Goal: Feedback & Contribution: Submit feedback/report problem

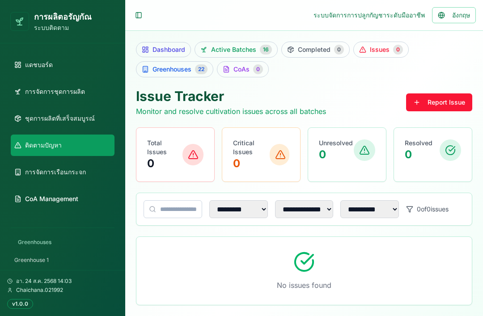
click at [77, 111] on link "ชุดการผลิตที่เสร็จสมบูรณ์" at bounding box center [63, 118] width 104 height 21
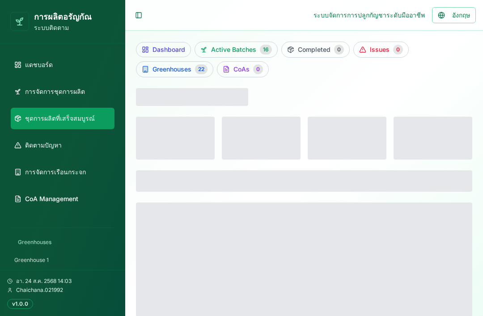
click at [94, 89] on link "การจัดการชุดการผลิต" at bounding box center [63, 91] width 104 height 21
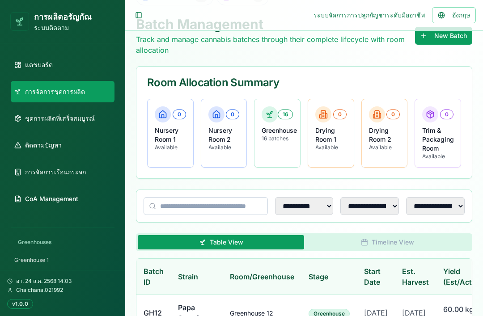
scroll to position [69, 0]
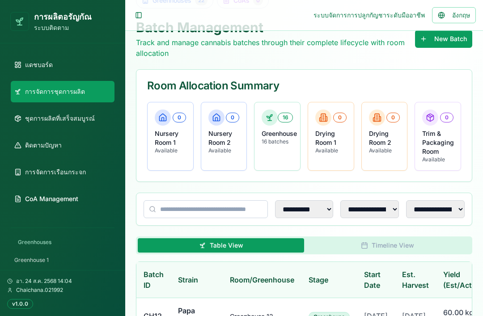
click at [80, 149] on link "ติดตามปัญหา" at bounding box center [63, 145] width 104 height 21
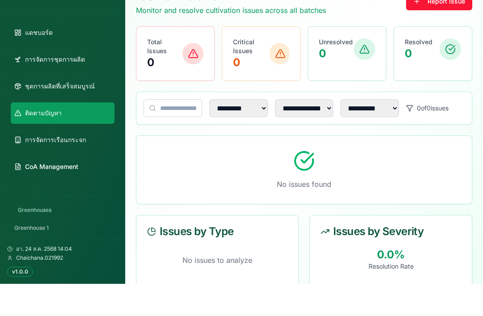
scroll to position [92, 0]
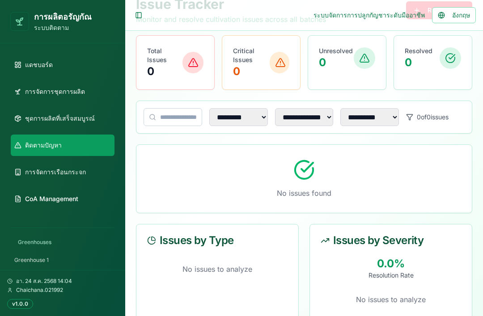
click at [81, 137] on link "ติดตามปัญหา" at bounding box center [63, 145] width 104 height 21
click at [346, 181] on div "No issues found" at bounding box center [304, 179] width 336 height 68
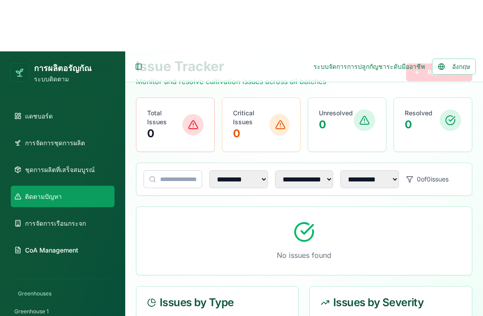
scroll to position [0, 0]
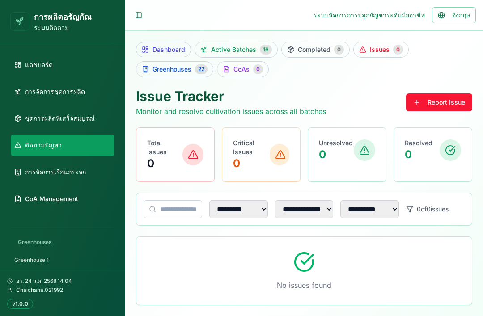
click at [449, 101] on button "Report Issue" at bounding box center [439, 103] width 66 height 18
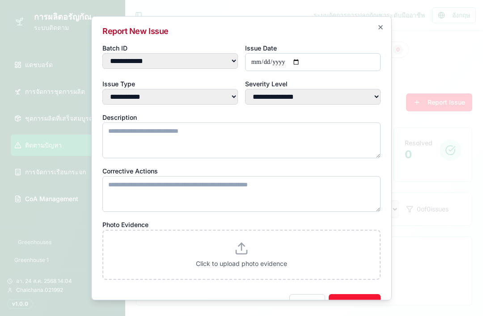
select select "****"
click at [261, 244] on label "Click to upload photo evidence" at bounding box center [241, 254] width 255 height 27
click at [0, 0] on input "Click to upload photo evidence" at bounding box center [0, 0] width 0 height 0
click at [253, 241] on label "Click to upload photo evidence" at bounding box center [241, 254] width 255 height 27
click at [0, 0] on input "Click to upload photo evidence" at bounding box center [0, 0] width 0 height 0
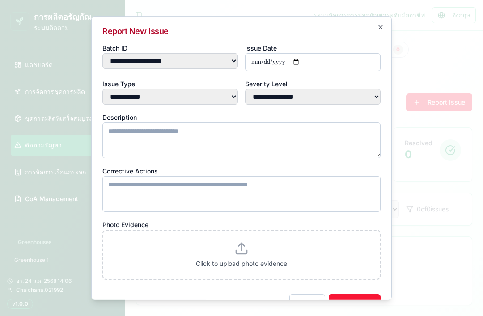
click at [253, 245] on label "Click to upload photo evidence" at bounding box center [241, 254] width 255 height 27
click at [0, 0] on input "Click to upload photo evidence" at bounding box center [0, 0] width 0 height 0
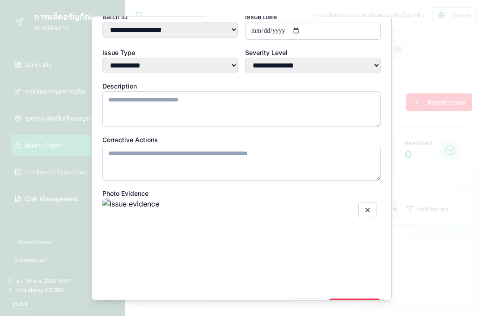
scroll to position [31, 0]
click at [373, 202] on button "button" at bounding box center [367, 210] width 19 height 16
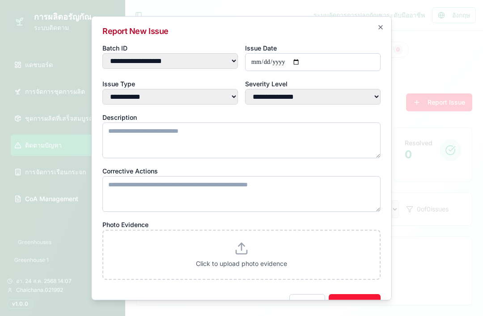
click at [310, 245] on label "Click to upload photo evidence" at bounding box center [241, 254] width 255 height 27
click at [0, 0] on input "Click to upload photo evidence" at bounding box center [0, 0] width 0 height 0
click at [264, 243] on label "Click to upload photo evidence" at bounding box center [241, 254] width 255 height 27
click at [0, 0] on input "Click to upload photo evidence" at bounding box center [0, 0] width 0 height 0
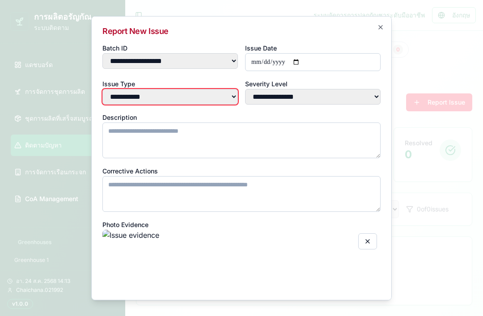
click at [231, 89] on select "**********" at bounding box center [170, 97] width 136 height 16
select select "*****"
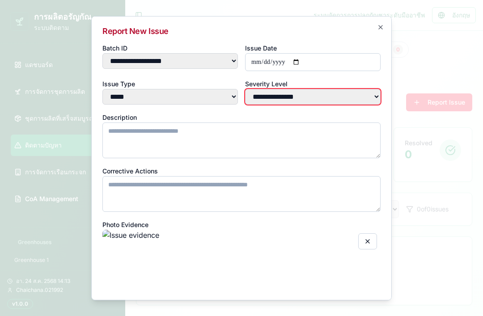
click at [336, 89] on select "**********" at bounding box center [313, 97] width 136 height 16
select select "***"
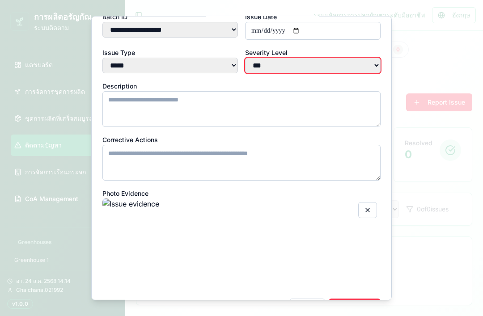
scroll to position [31, 0]
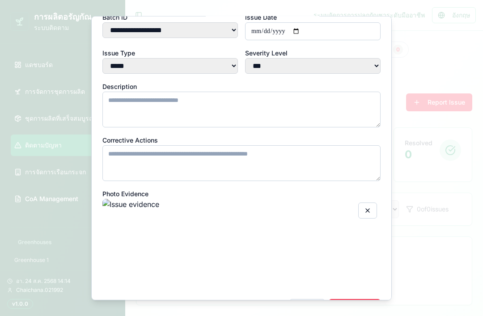
click at [363, 299] on button "Report Issue" at bounding box center [355, 308] width 52 height 18
click at [347, 92] on textarea "Description" at bounding box center [241, 109] width 278 height 36
click at [455, 62] on div at bounding box center [241, 158] width 483 height 316
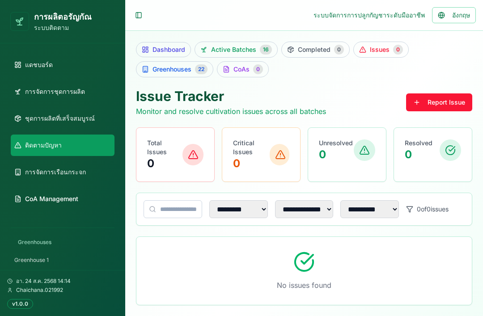
click at [455, 97] on button "Report Issue" at bounding box center [439, 103] width 66 height 18
select select "****"
select select "*****"
select select "***"
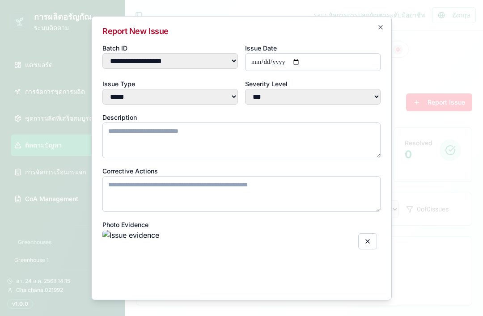
click at [222, 125] on textarea "Description" at bounding box center [241, 140] width 278 height 36
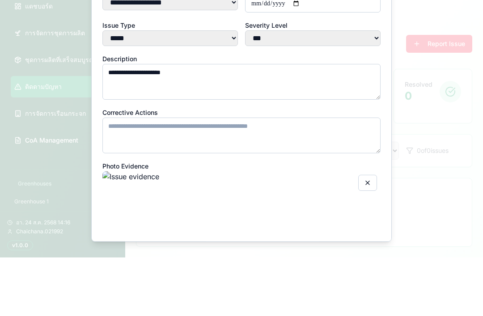
click at [331, 122] on textarea "**********" at bounding box center [241, 140] width 278 height 36
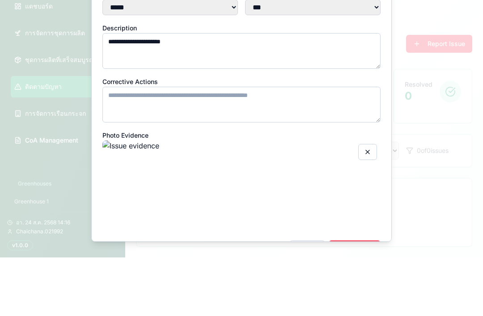
type textarea "**********"
click at [427, 116] on div at bounding box center [241, 158] width 483 height 316
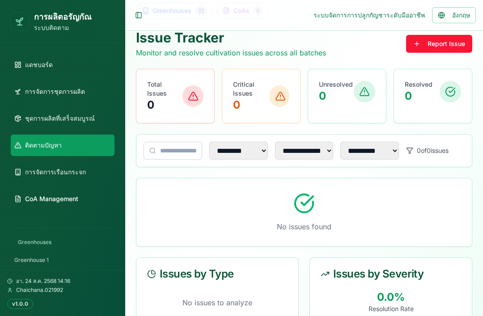
click at [455, 45] on button "Report Issue" at bounding box center [439, 44] width 66 height 18
select select "****"
select select "*****"
select select "***"
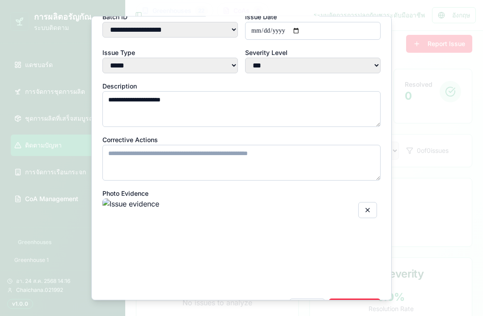
scroll to position [31, 0]
click at [359, 299] on button "Report Issue" at bounding box center [355, 308] width 52 height 18
select select
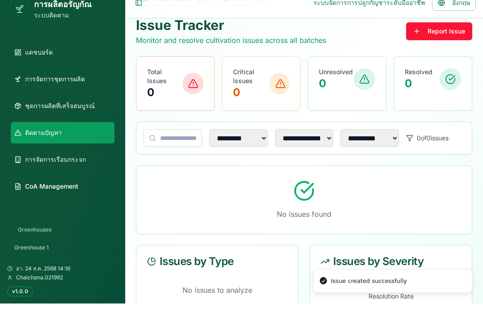
scroll to position [92, 0]
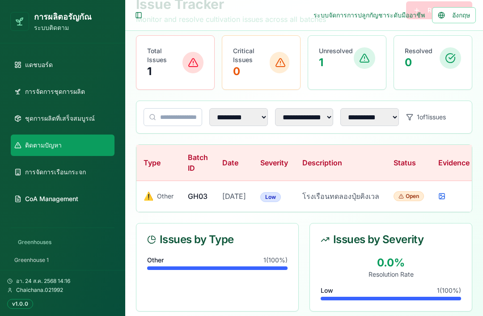
click at [191, 201] on span "GH03" at bounding box center [198, 196] width 20 height 9
click at [348, 210] on td "โรงเรือนทดลองปุ๋ยคิงเวล" at bounding box center [340, 196] width 91 height 31
click at [438, 200] on icon at bounding box center [441, 196] width 7 height 7
click at [68, 169] on span "การจัดการเรือนกระจก" at bounding box center [55, 172] width 61 height 9
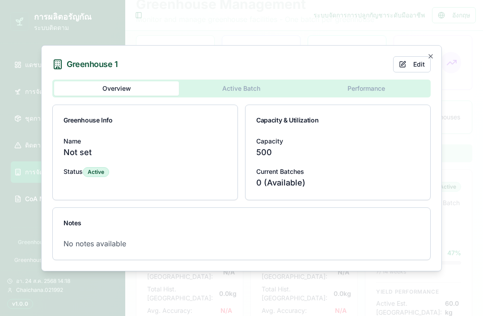
click at [460, 234] on div at bounding box center [241, 158] width 483 height 316
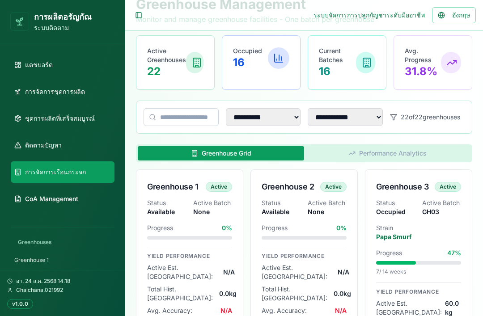
click at [426, 239] on p "Papa Smurf" at bounding box center [418, 237] width 85 height 9
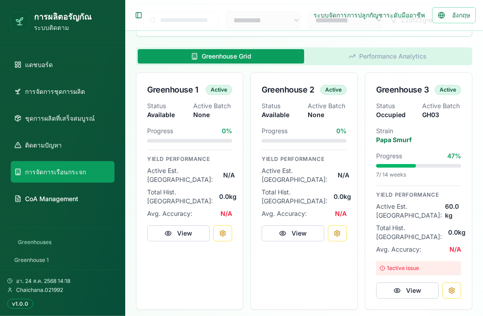
scroll to position [187, 0]
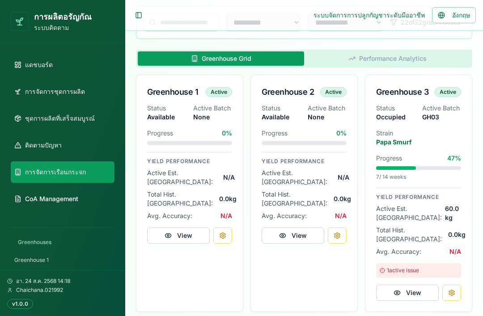
click at [439, 264] on div "1 active issue" at bounding box center [418, 271] width 85 height 14
click at [416, 285] on button "View" at bounding box center [407, 293] width 63 height 16
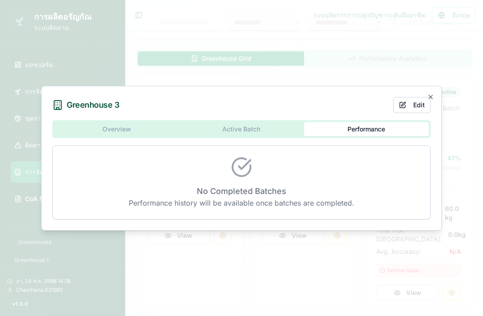
click at [262, 144] on div "Overview Active Batch Performance No Completed Batches Performance history will…" at bounding box center [241, 169] width 379 height 99
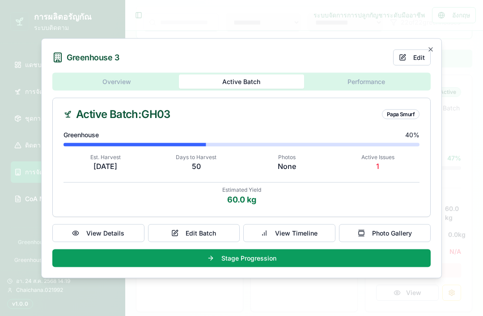
click at [286, 267] on button "Stage Progression" at bounding box center [241, 258] width 379 height 18
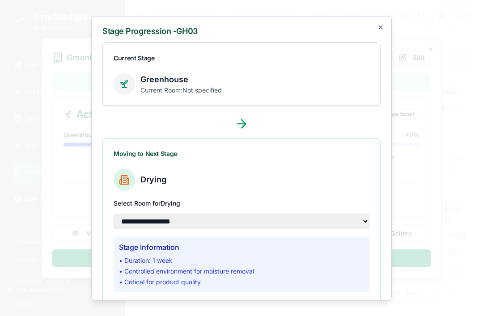
scroll to position [0, 0]
click at [382, 29] on icon "button" at bounding box center [380, 26] width 7 height 7
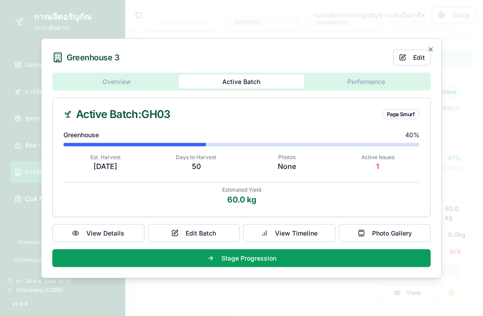
click at [291, 161] on p "Photos" at bounding box center [287, 156] width 84 height 7
click at [400, 242] on button "Photo Gallery" at bounding box center [385, 233] width 92 height 18
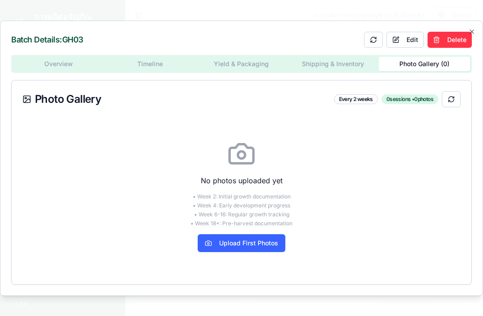
click at [270, 252] on button "Upload First Photos" at bounding box center [242, 243] width 88 height 18
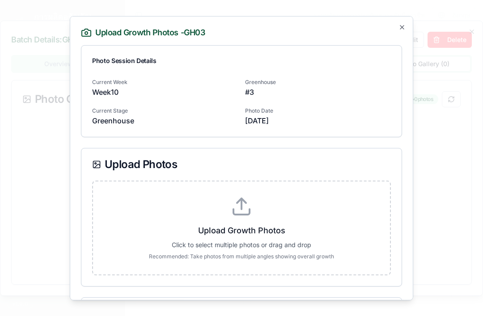
click at [350, 113] on div "Photo Date [DATE]" at bounding box center [318, 114] width 146 height 21
click at [295, 217] on label "Upload Growth Photos Click to select multiple photos or drag and drop Recommend…" at bounding box center [241, 228] width 268 height 64
click at [0, 0] on input "Upload Growth Photos Click to select multiple photos or drag and drop Recommend…" at bounding box center [0, 0] width 0 height 0
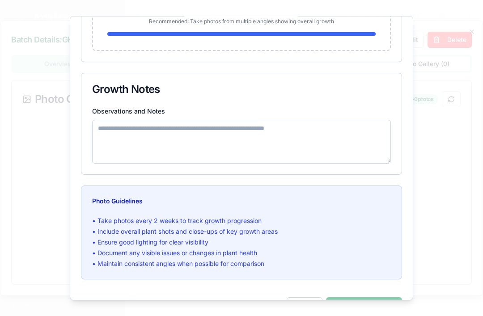
scroll to position [219, 0]
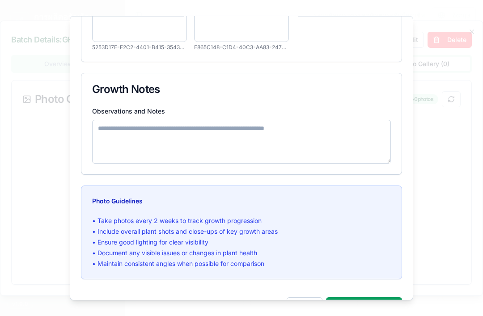
click at [234, 141] on textarea "Observations and Notes" at bounding box center [241, 141] width 299 height 44
click at [349, 135] on textarea "**********" at bounding box center [241, 141] width 299 height 44
click at [272, 134] on textarea "**********" at bounding box center [241, 141] width 299 height 44
type textarea "**********"
click at [306, 94] on div "Growth Notes" at bounding box center [241, 89] width 299 height 11
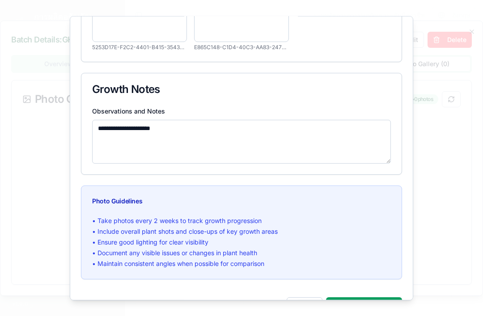
click at [371, 306] on button "Save Photos ( 2 )" at bounding box center [364, 306] width 76 height 18
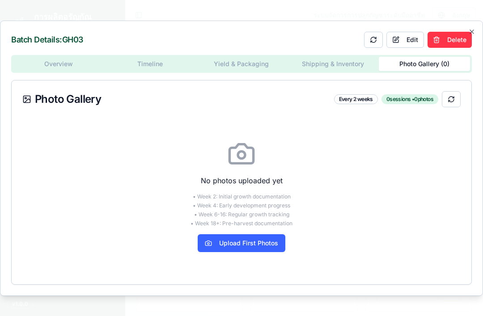
click at [302, 48] on div "Batch Details: GH03 Edit Delete" at bounding box center [241, 40] width 461 height 16
click at [477, 44] on div "Batch Details: GH03 Edit Delete Overview Timeline Yield & Packaging Shipping & …" at bounding box center [241, 159] width 483 height 276
click at [475, 35] on icon "button" at bounding box center [471, 31] width 7 height 7
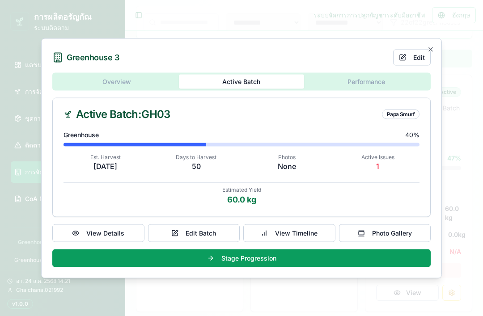
click at [428, 53] on icon "button" at bounding box center [430, 49] width 7 height 7
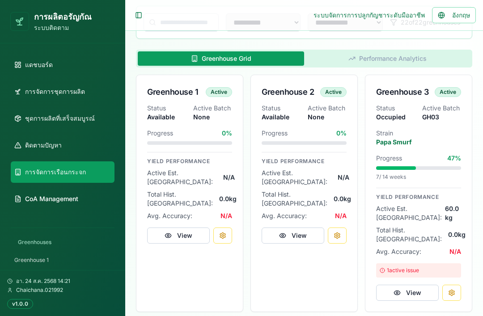
scroll to position [0, 0]
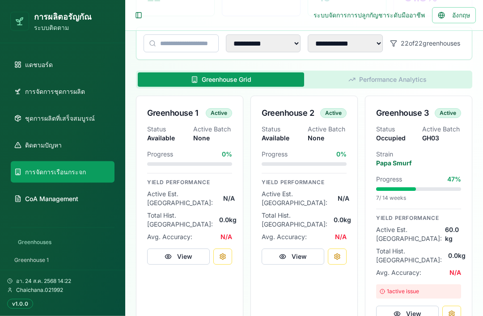
scroll to position [166, 0]
click at [438, 153] on p "Strain" at bounding box center [418, 154] width 85 height 9
click at [421, 306] on button "View" at bounding box center [407, 314] width 63 height 16
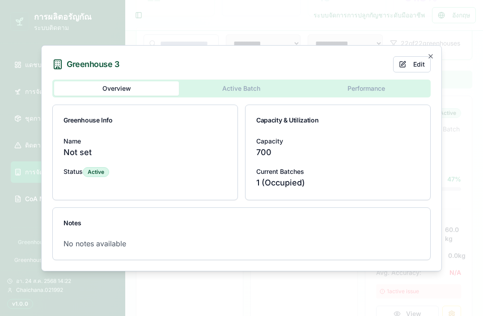
click at [249, 96] on button "Active Batch" at bounding box center [241, 88] width 125 height 14
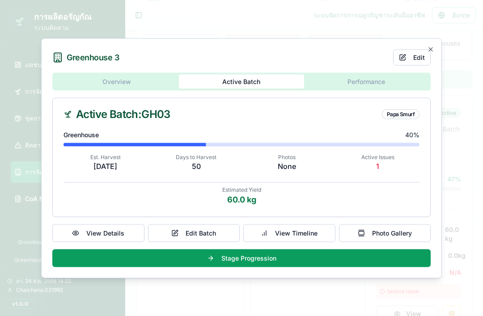
click at [397, 242] on button "Photo Gallery" at bounding box center [385, 233] width 92 height 18
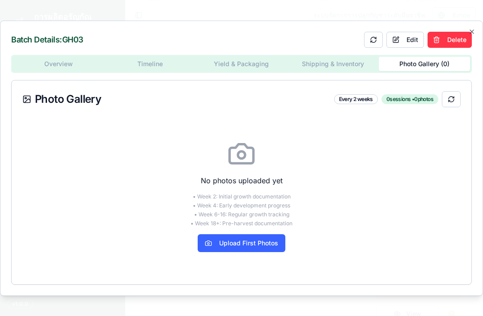
click at [454, 107] on button at bounding box center [451, 99] width 19 height 16
click at [453, 107] on button at bounding box center [451, 99] width 19 height 16
click at [272, 252] on button "Upload First Photos" at bounding box center [242, 243] width 88 height 18
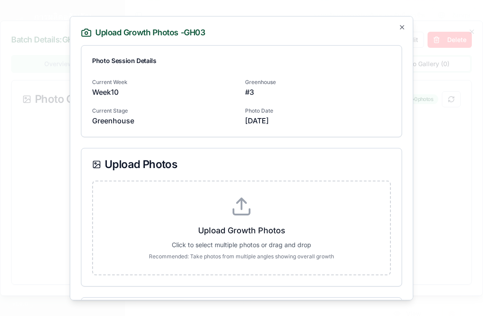
scroll to position [166, 0]
click at [350, 114] on div "Photo Date [DATE]" at bounding box center [318, 114] width 146 height 21
click at [294, 217] on label "Upload Growth Photos Click to select multiple photos or drag and drop Recommend…" at bounding box center [241, 228] width 268 height 64
click at [0, 0] on input "Upload Growth Photos Click to select multiple photos or drag and drop Recommend…" at bounding box center [0, 0] width 0 height 0
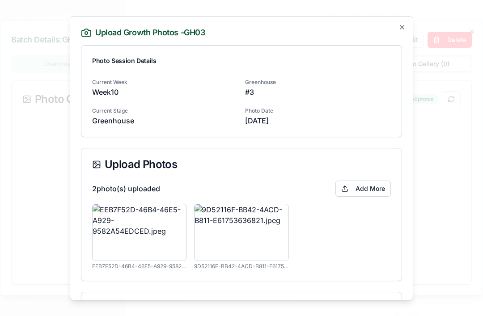
click at [401, 26] on icon "button" at bounding box center [402, 26] width 7 height 7
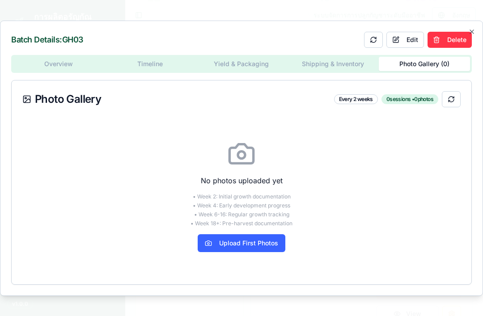
click at [452, 107] on button at bounding box center [451, 99] width 19 height 16
click at [451, 107] on button at bounding box center [451, 99] width 19 height 16
click at [475, 35] on icon "button" at bounding box center [471, 31] width 7 height 7
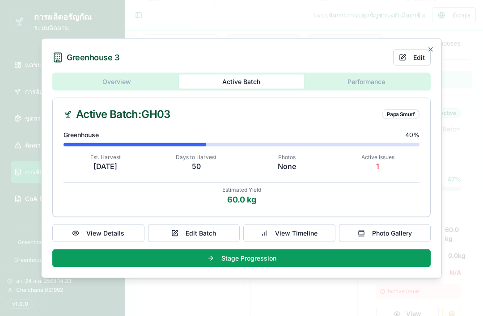
click at [394, 242] on button "Photo Gallery" at bounding box center [385, 233] width 92 height 18
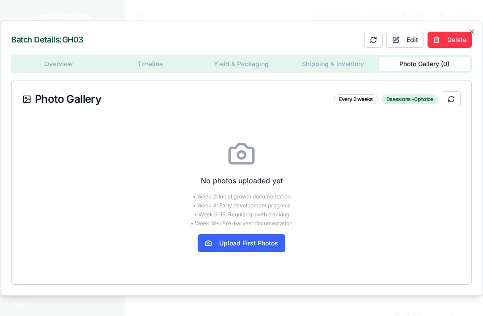
click at [255, 252] on button "Upload First Photos" at bounding box center [242, 243] width 88 height 18
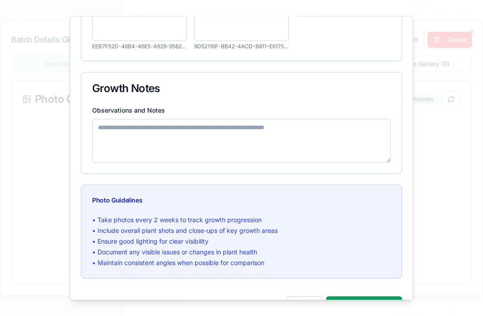
scroll to position [219, 0]
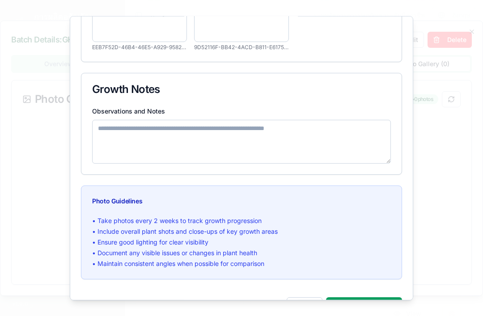
click at [374, 306] on button "Save Photos ( 2 )" at bounding box center [364, 306] width 76 height 18
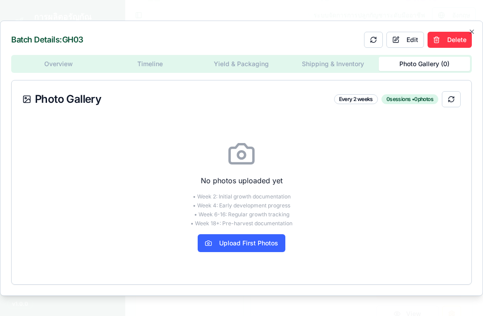
click at [476, 43] on div "Batch Details: GH03 Edit Delete Overview Timeline Yield & Packaging Shipping & …" at bounding box center [241, 159] width 483 height 276
click at [470, 35] on icon "button" at bounding box center [471, 31] width 7 height 7
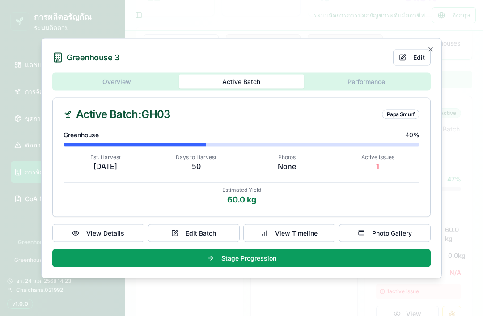
click at [431, 53] on icon "button" at bounding box center [430, 49] width 7 height 7
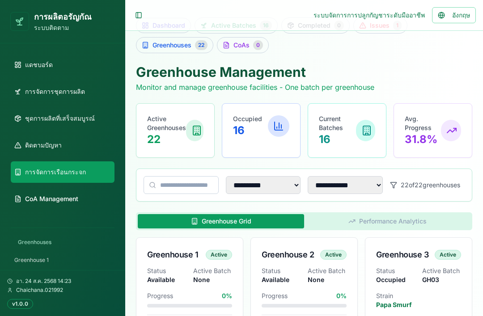
scroll to position [0, 0]
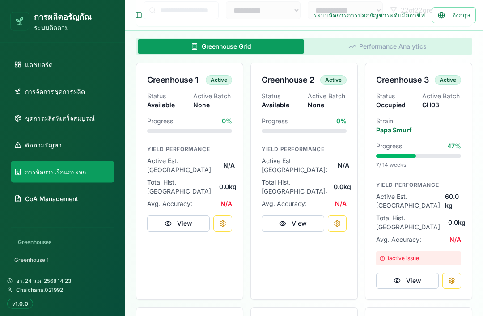
click at [420, 273] on button "View" at bounding box center [407, 281] width 63 height 16
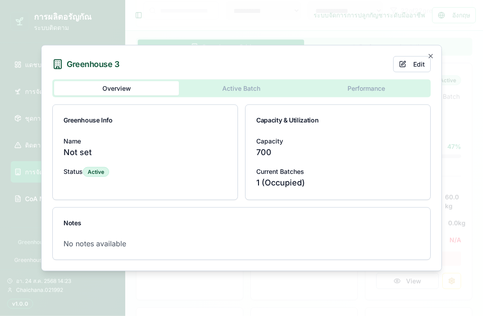
scroll to position [199, 0]
click at [251, 96] on button "Active Batch" at bounding box center [241, 88] width 125 height 14
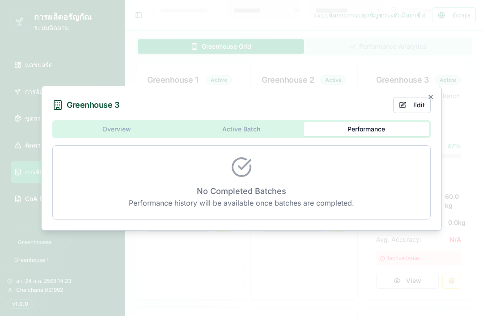
click at [265, 145] on div "Overview Active Batch Performance No Completed Batches Performance history will…" at bounding box center [241, 169] width 379 height 99
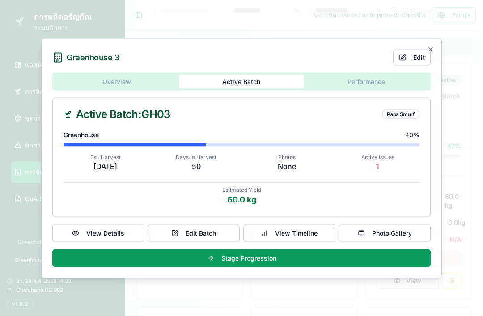
click at [124, 242] on button "View Details" at bounding box center [98, 233] width 92 height 18
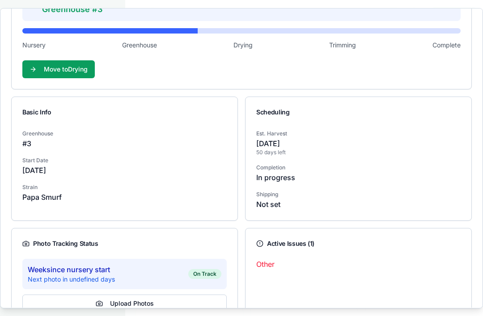
scroll to position [116, 0]
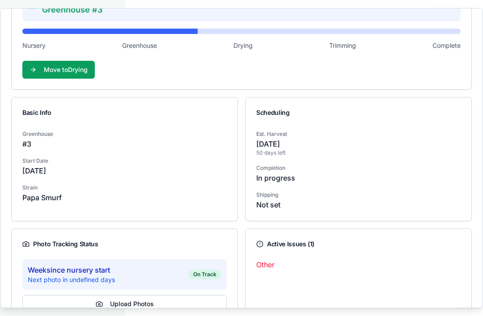
click at [154, 38] on div "Currently Allocated to: Greenhouse #3 Nursery Greenhouse Drying Trimming Comple…" at bounding box center [241, 32] width 438 height 91
click at [152, 42] on span "Greenhouse" at bounding box center [139, 45] width 35 height 9
click at [248, 49] on span "Drying" at bounding box center [243, 45] width 19 height 9
click at [175, 303] on button "Upload Photos" at bounding box center [124, 304] width 204 height 18
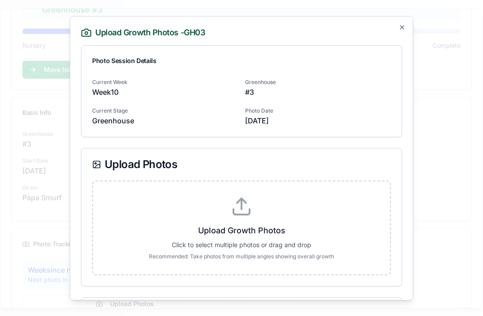
scroll to position [199, 0]
click at [349, 110] on div "Photo Date [DATE]" at bounding box center [318, 114] width 146 height 21
click at [398, 31] on h2 "Upload Growth Photos - GH03" at bounding box center [241, 32] width 321 height 11
click at [403, 27] on icon "button" at bounding box center [402, 27] width 4 height 4
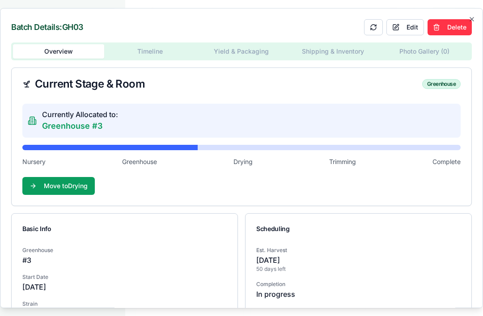
scroll to position [215, 0]
click at [474, 17] on icon "button" at bounding box center [471, 19] width 7 height 7
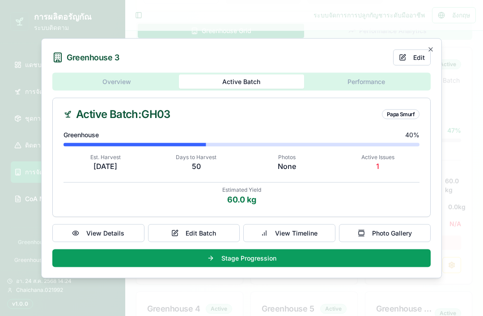
click at [433, 53] on icon "button" at bounding box center [430, 49] width 7 height 7
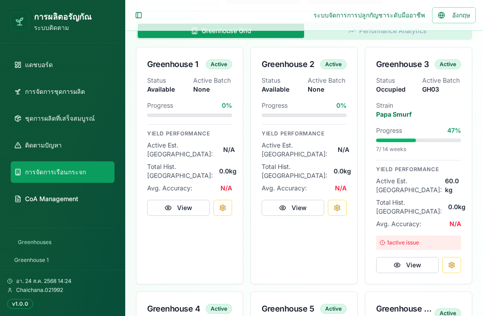
click at [91, 90] on link "การจัดการชุดการผลิต" at bounding box center [63, 91] width 104 height 21
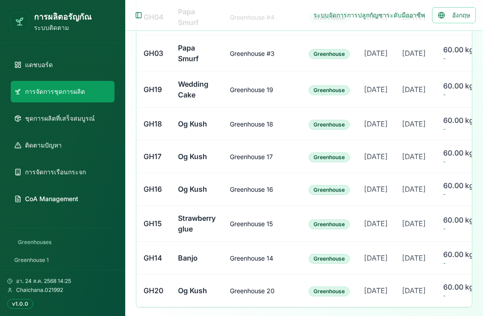
scroll to position [619, 0]
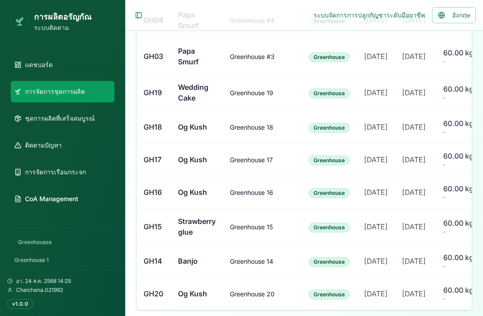
click at [273, 60] on span "Greenhouse #3" at bounding box center [252, 57] width 45 height 8
click at [92, 176] on link "การจัดการเรือนกระจก" at bounding box center [63, 172] width 104 height 21
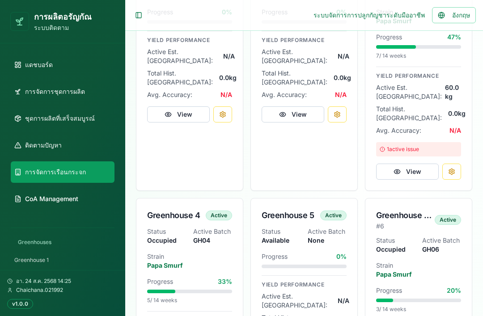
scroll to position [307, 0]
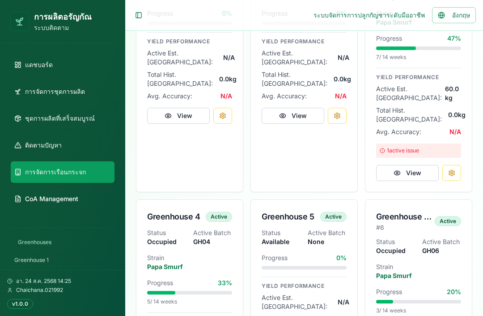
click at [441, 144] on div "1 active issue" at bounding box center [418, 151] width 85 height 14
click at [426, 165] on button "View" at bounding box center [407, 173] width 63 height 16
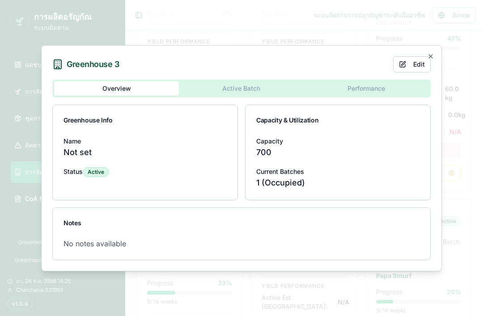
click at [368, 91] on div "Greenhouse 3 Edit Overview Active Batch Performance Greenhouse Info Name Not se…" at bounding box center [241, 158] width 401 height 226
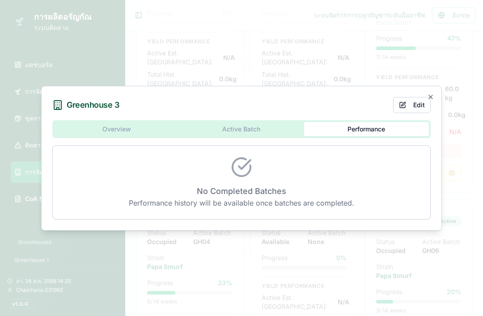
click at [281, 132] on div "Overview Active Batch Performance No Completed Batches Performance history will…" at bounding box center [241, 169] width 379 height 99
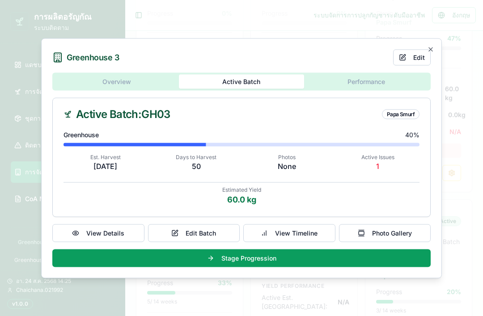
click at [294, 162] on p "None" at bounding box center [287, 166] width 84 height 11
click at [328, 258] on button "Stage Progression" at bounding box center [241, 258] width 379 height 18
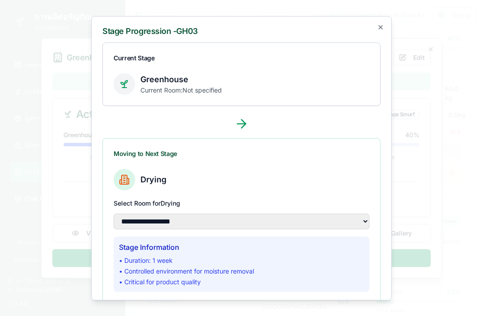
click at [382, 23] on icon "button" at bounding box center [380, 26] width 7 height 7
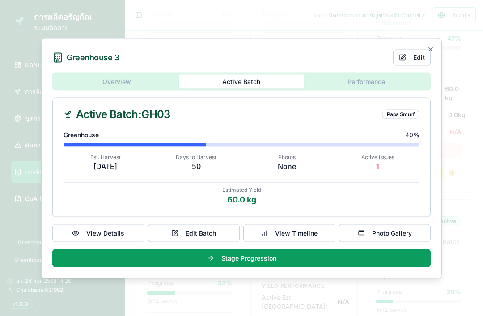
click at [396, 234] on button "Photo Gallery" at bounding box center [385, 233] width 92 height 18
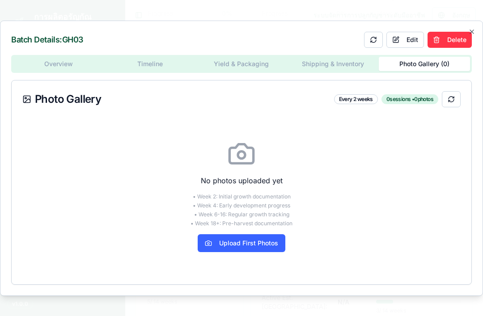
click at [256, 247] on button "Upload First Photos" at bounding box center [242, 243] width 88 height 18
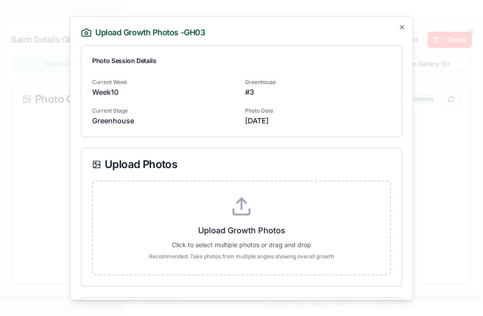
click at [358, 85] on div "Current Week Week 10 Greenhouse # 3 Current Stage Greenhouse Photo Date Aug 24,…" at bounding box center [241, 101] width 299 height 50
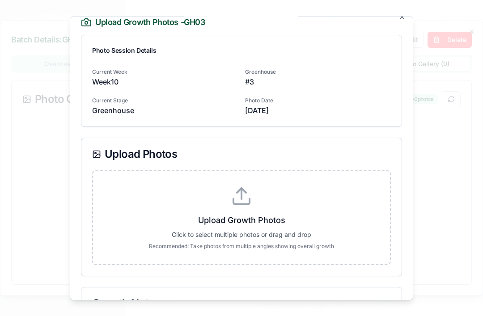
scroll to position [9, 0]
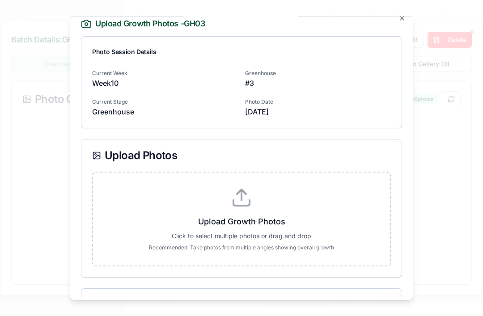
click at [282, 198] on label "Upload Growth Photos Click to select multiple photos or drag and drop Recommend…" at bounding box center [241, 219] width 268 height 64
click at [0, 0] on input "Upload Growth Photos Click to select multiple photos or drag and drop Recommend…" at bounding box center [0, 0] width 0 height 0
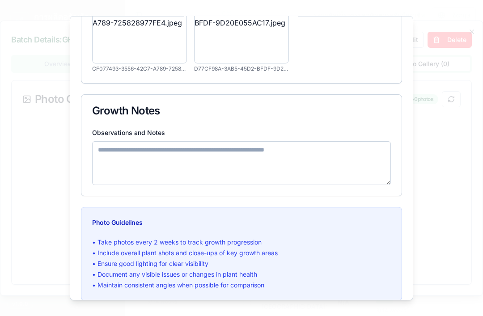
scroll to position [203, 0]
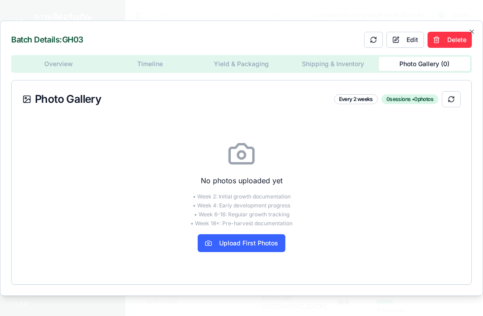
click at [347, 59] on div "Overview Timeline Yield & Packaging Shipping & Inventory Photo Gallery ( 0 ) Ph…" at bounding box center [241, 170] width 461 height 230
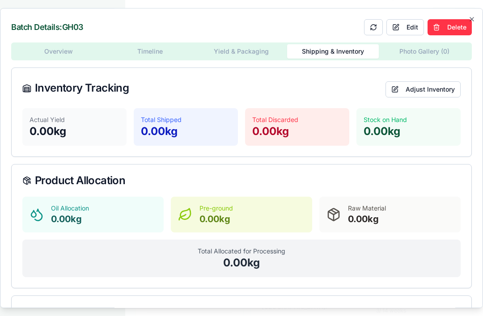
scroll to position [0, 0]
click at [424, 41] on div "Batch Details: GH03 Edit Delete Overview Timeline Yield & Packaging Shipping & …" at bounding box center [241, 158] width 483 height 301
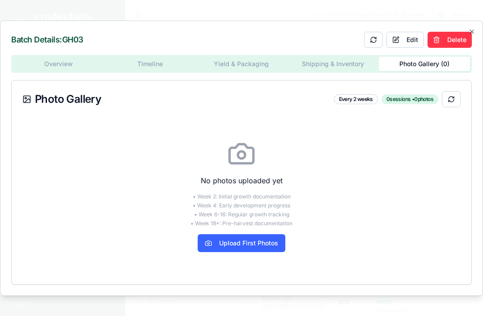
click at [472, 26] on div "Batch Details: GH03 Edit Delete Overview Timeline Yield & Packaging Shipping & …" at bounding box center [241, 159] width 483 height 276
click at [477, 28] on div "Batch Details: GH03 Edit Delete Overview Timeline Yield & Packaging Shipping & …" at bounding box center [241, 159] width 483 height 276
click at [471, 26] on div "Batch Details: GH03 Edit Delete Overview Timeline Yield & Packaging Shipping & …" at bounding box center [241, 159] width 483 height 276
click at [470, 30] on icon "button" at bounding box center [471, 31] width 7 height 7
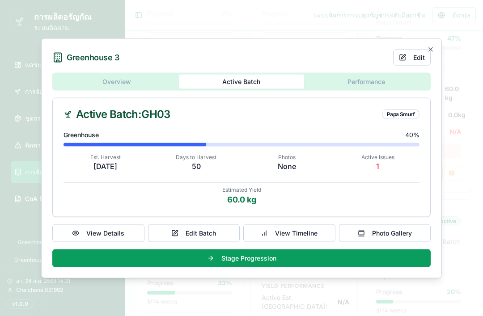
click at [398, 227] on button "Photo Gallery" at bounding box center [385, 233] width 92 height 18
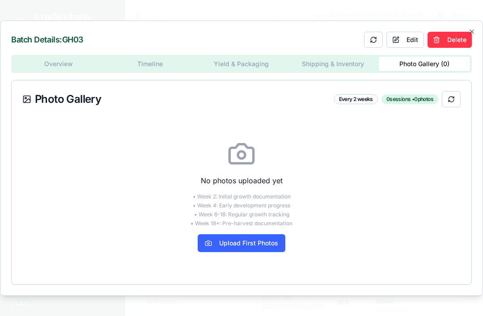
click at [251, 239] on button "Upload First Photos" at bounding box center [242, 243] width 88 height 18
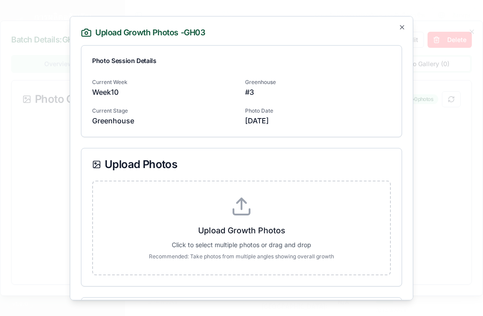
click at [348, 104] on div "Photo Date [DATE]" at bounding box center [318, 114] width 146 height 21
click at [404, 23] on icon "button" at bounding box center [402, 26] width 7 height 7
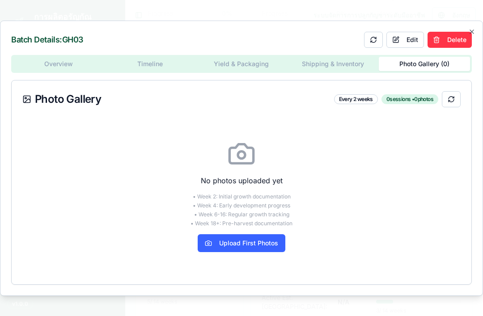
click at [377, 35] on button at bounding box center [373, 40] width 19 height 16
click at [376, 37] on button at bounding box center [373, 40] width 19 height 16
click at [372, 36] on button at bounding box center [373, 40] width 19 height 16
click at [473, 30] on icon "button" at bounding box center [471, 31] width 7 height 7
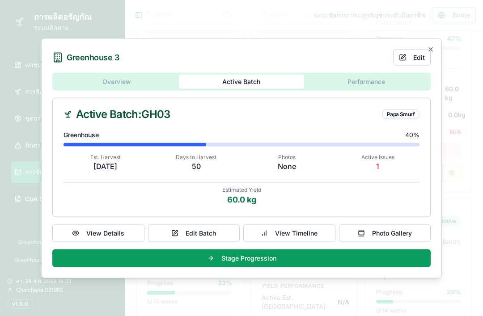
click at [421, 55] on button "Edit" at bounding box center [412, 57] width 38 height 16
click at [432, 47] on icon "button" at bounding box center [430, 49] width 7 height 7
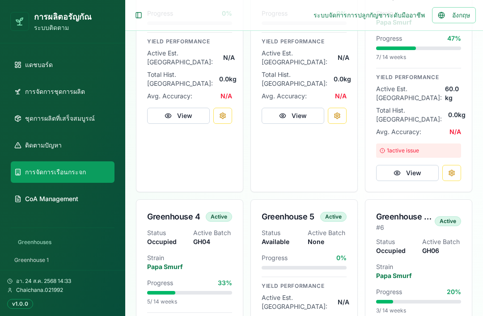
scroll to position [225, 0]
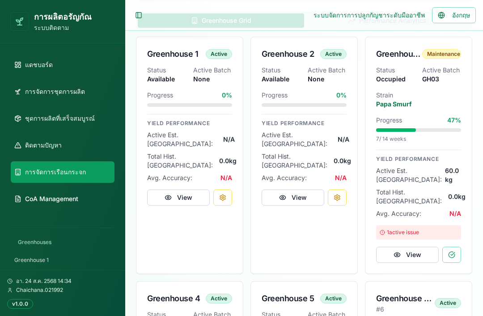
click at [446, 102] on p "Papa Smurf" at bounding box center [418, 104] width 85 height 9
click at [420, 247] on button "View" at bounding box center [407, 255] width 63 height 16
select select "**********"
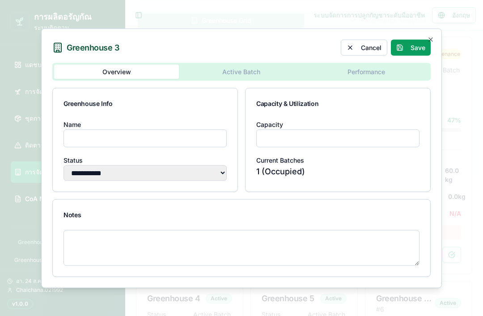
click at [434, 38] on icon "button" at bounding box center [430, 39] width 7 height 7
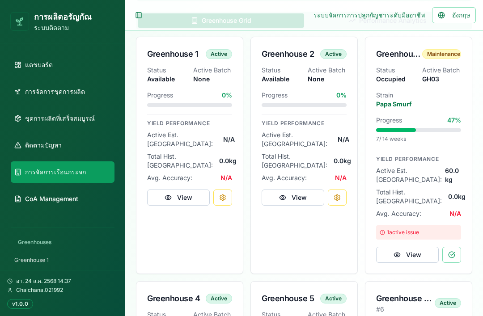
click at [441, 101] on p "Papa Smurf" at bounding box center [418, 104] width 85 height 9
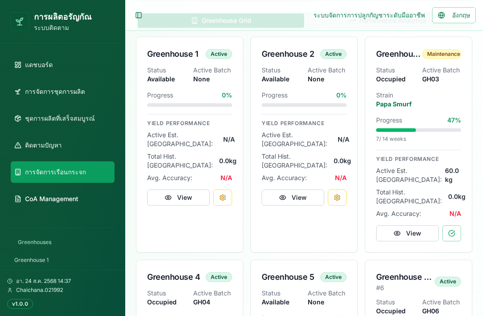
click at [421, 226] on button "View" at bounding box center [407, 234] width 63 height 16
select select "**********"
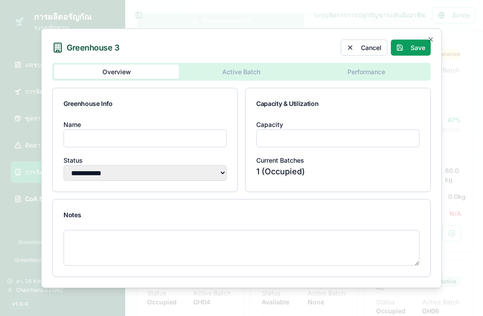
click at [242, 71] on div "**********" at bounding box center [241, 158] width 401 height 260
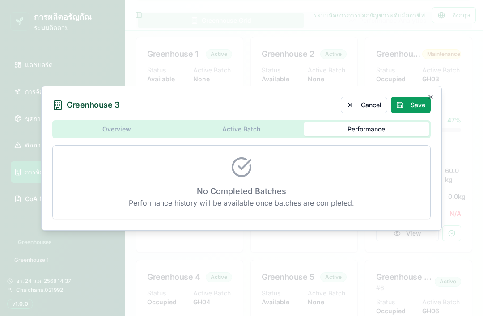
click at [260, 131] on div "Overview Active Batch Performance No Completed Batches Performance history will…" at bounding box center [241, 169] width 379 height 99
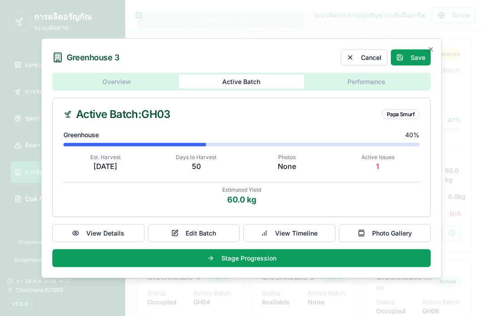
click at [413, 56] on button "Save" at bounding box center [411, 57] width 40 height 16
click at [123, 228] on button "View Details" at bounding box center [98, 233] width 92 height 18
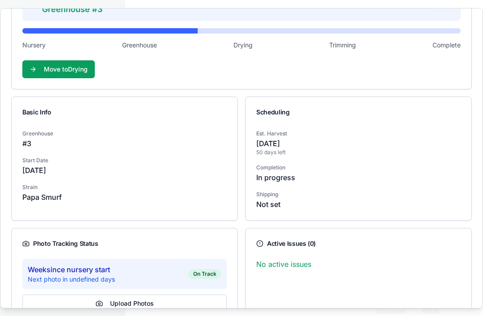
scroll to position [116, 0]
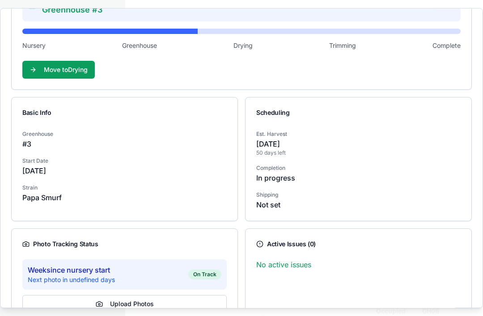
click at [163, 260] on div "Week since nursery start Next photo in undefined days On Track" at bounding box center [124, 275] width 204 height 30
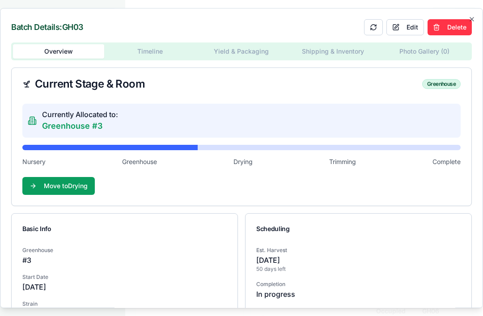
scroll to position [0, 0]
click at [157, 43] on div "Overview Timeline Yield & Packaging Shipping & Inventory Photo Gallery ( 0 )" at bounding box center [241, 52] width 461 height 18
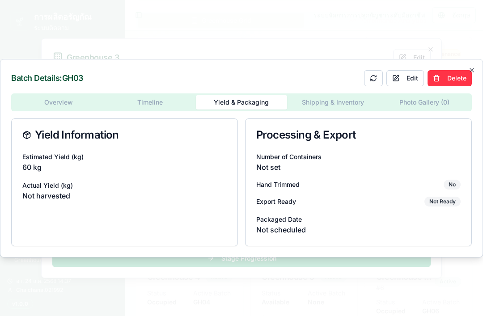
click at [331, 100] on div "Overview Timeline Yield & Packaging Shipping & Inventory Photo Gallery ( 0 ) Yi…" at bounding box center [241, 170] width 461 height 153
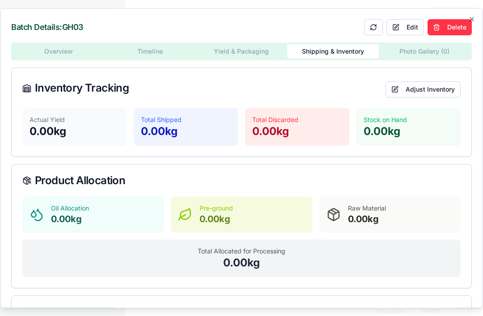
click at [418, 40] on div "Batch Details: GH03 Edit Delete Overview Timeline Yield & Packaging Shipping & …" at bounding box center [241, 158] width 483 height 301
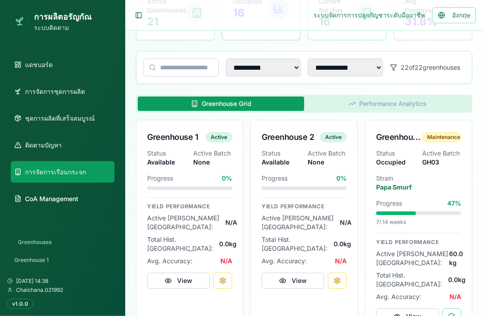
scroll to position [142, 0]
click at [451, 179] on p "Strain" at bounding box center [418, 178] width 85 height 9
click at [407, 309] on button "View" at bounding box center [407, 317] width 63 height 16
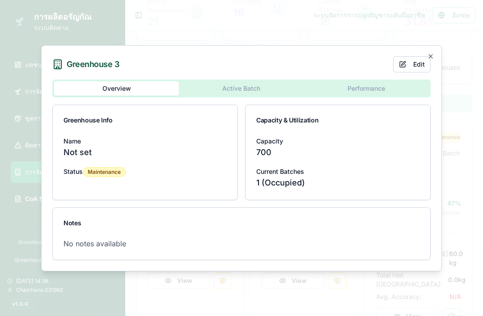
click at [259, 96] on button "Active Batch" at bounding box center [241, 88] width 125 height 14
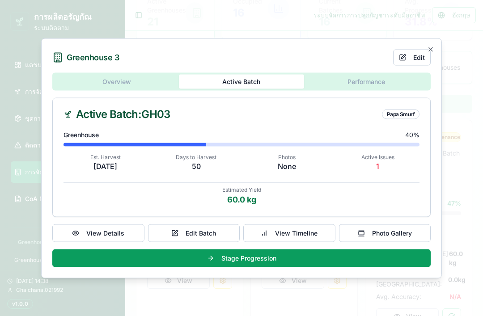
click at [430, 53] on icon "button" at bounding box center [430, 49] width 7 height 7
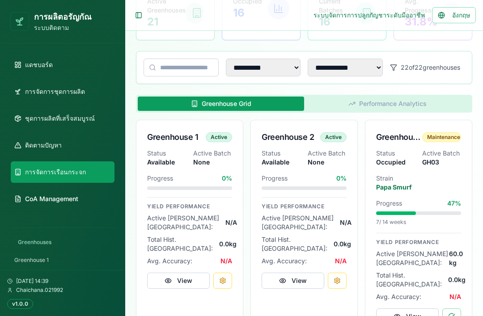
click at [415, 309] on button "View" at bounding box center [407, 317] width 63 height 16
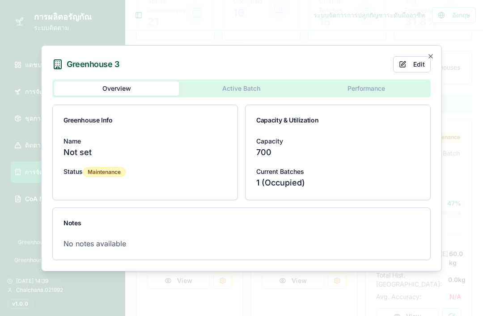
click at [248, 105] on div "Overview Active Batch Performance Greenhouse Info Name Not set Status Maintenan…" at bounding box center [241, 170] width 379 height 181
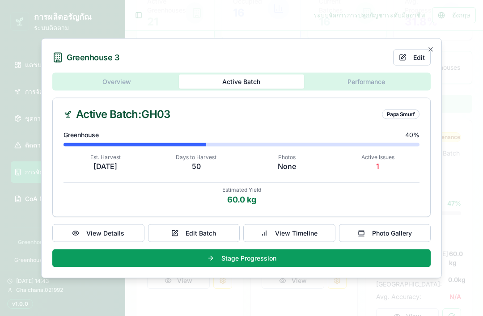
click at [432, 53] on icon "button" at bounding box center [430, 49] width 7 height 7
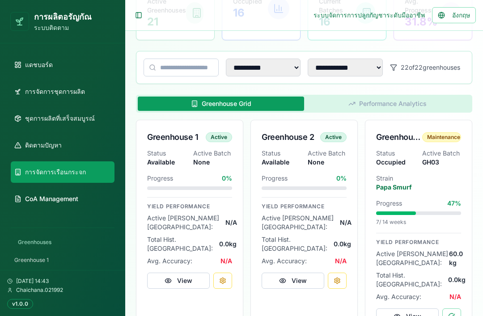
click at [465, 13] on span "อังกฤษ" at bounding box center [461, 15] width 18 height 9
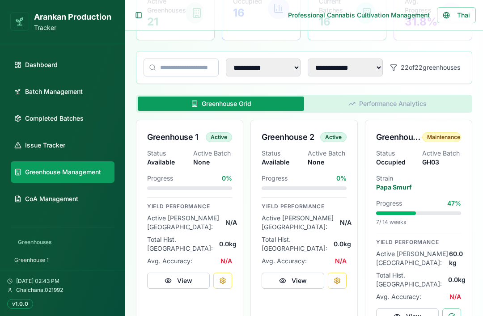
click at [78, 145] on link "Issue Tracker" at bounding box center [63, 145] width 104 height 21
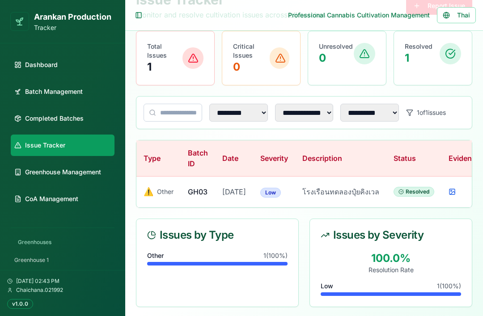
click at [450, 195] on rect at bounding box center [452, 191] width 5 height 5
click at [449, 196] on icon at bounding box center [452, 191] width 7 height 7
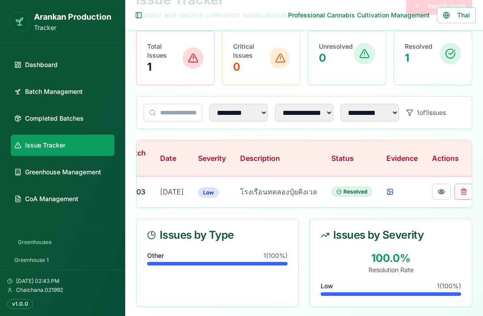
scroll to position [0, 62]
click at [433, 195] on button at bounding box center [442, 192] width 19 height 16
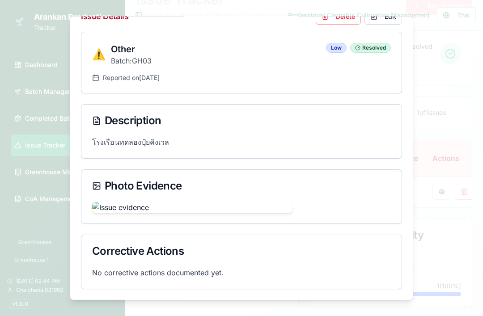
scroll to position [249, 0]
click at [221, 278] on p "No corrective actions documented yet." at bounding box center [241, 272] width 299 height 11
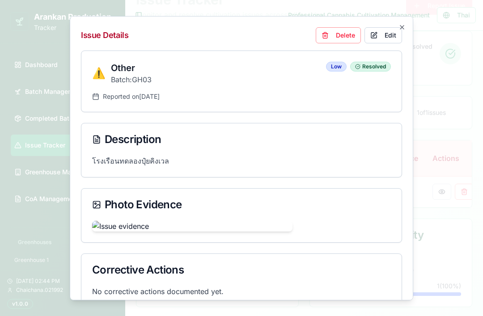
scroll to position [0, 0]
click at [405, 25] on icon "button" at bounding box center [402, 26] width 7 height 7
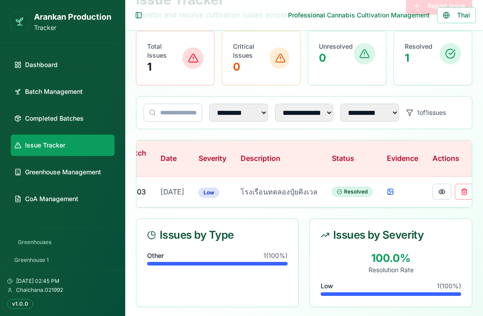
click at [458, 17] on span "Thai" at bounding box center [463, 15] width 13 height 9
